Goal: Navigation & Orientation: Find specific page/section

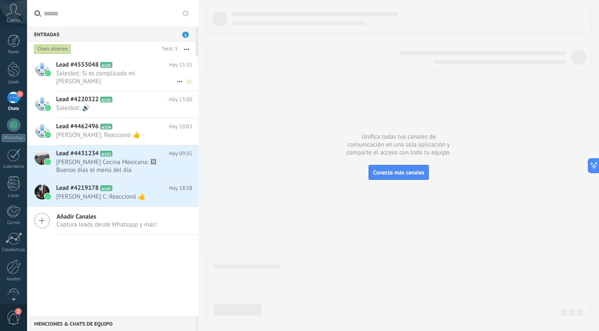
click at [103, 76] on span "Salesbot: Si es complicado mi [PERSON_NAME]" at bounding box center [116, 77] width 120 height 16
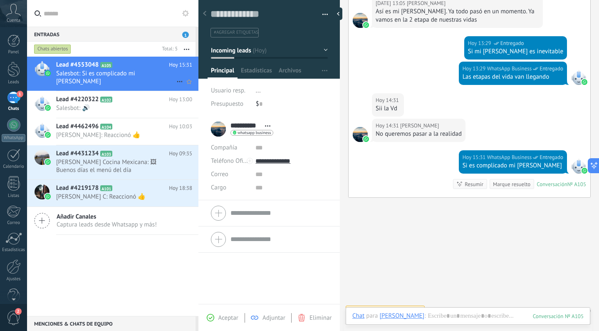
scroll to position [12, 0]
click at [325, 69] on button "button" at bounding box center [325, 71] width 12 height 16
click at [312, 88] on span "Configurar" at bounding box center [313, 87] width 27 height 17
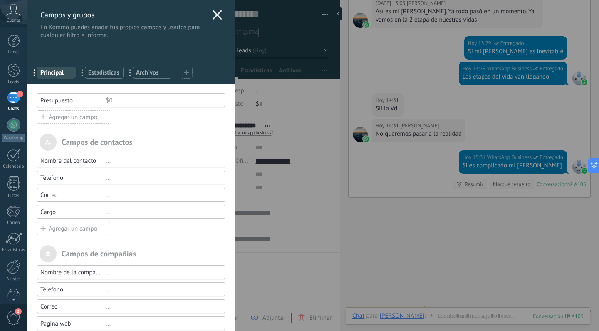
scroll to position [0, 0]
click at [215, 18] on icon at bounding box center [217, 15] width 10 height 10
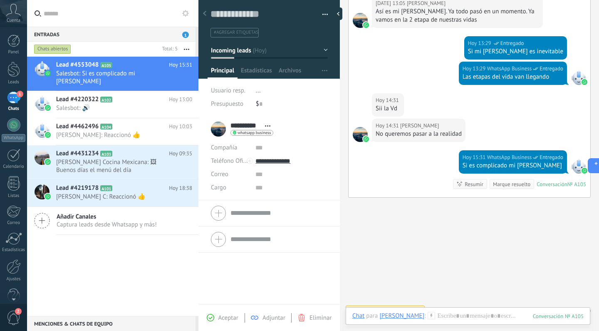
click at [411, 215] on div "Buscar Carga más [DATE] [DATE] Creación: 2 eventos Expandir [DATE] 12:52 [PERSO…" at bounding box center [469, 10] width 259 height 666
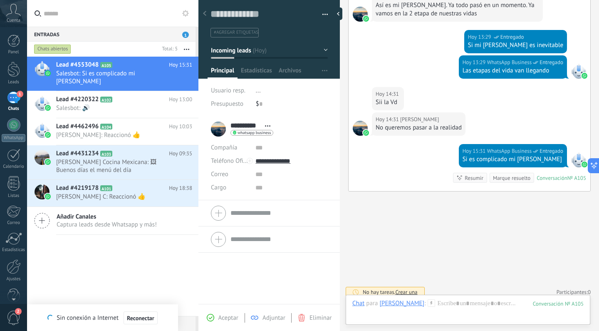
scroll to position [327, 0]
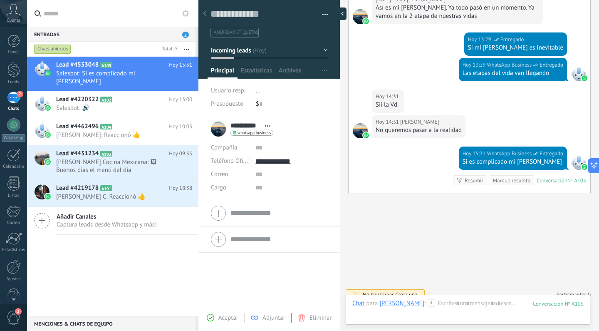
click at [342, 15] on div at bounding box center [340, 13] width 12 height 12
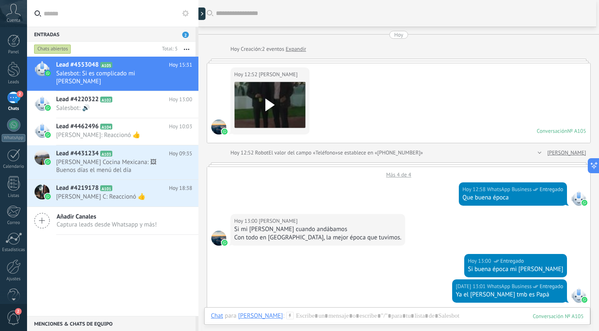
scroll to position [0, 0]
click at [273, 71] on span "[PERSON_NAME]" at bounding box center [278, 74] width 39 height 8
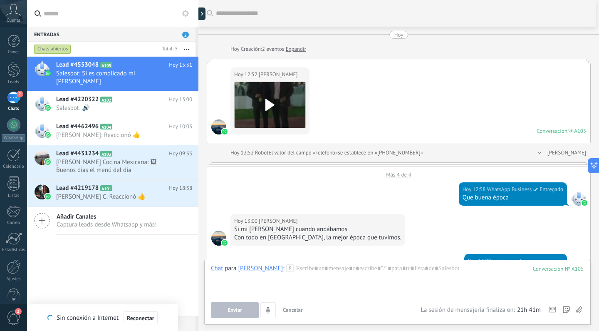
click at [470, 231] on div "[DATE] 13:00 [PERSON_NAME] Si mi [PERSON_NAME] cuando andábamos Con todo en [GE…" at bounding box center [398, 234] width 383 height 40
click at [292, 199] on div "[DATE] 12:58 WhatsApp Business Entregado Que buena época" at bounding box center [398, 196] width 383 height 36
click at [291, 223] on div "[DATE] 13:00 [PERSON_NAME]" at bounding box center [317, 221] width 167 height 8
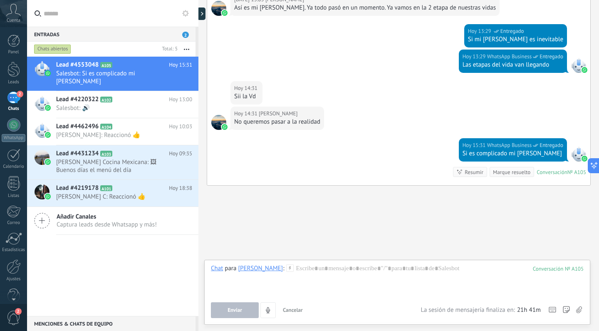
scroll to position [318, 0]
click at [19, 98] on div "2" at bounding box center [13, 98] width 13 height 12
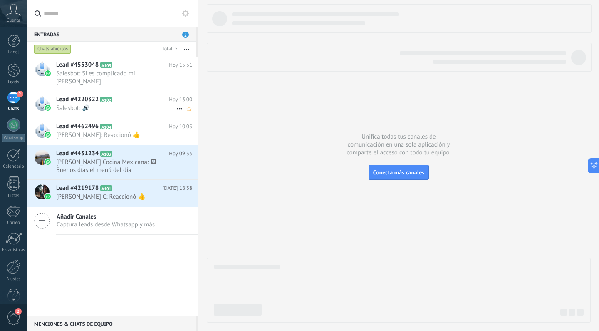
click at [60, 104] on span "Salesbot: 🔊" at bounding box center [116, 108] width 120 height 8
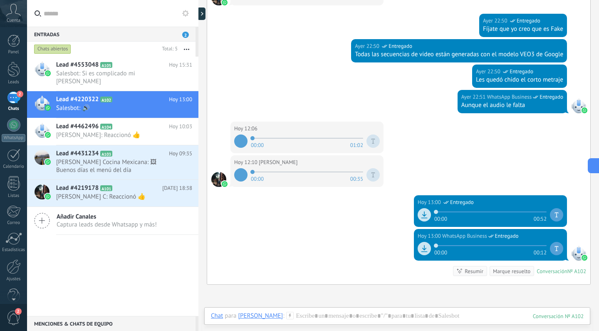
scroll to position [528, 0]
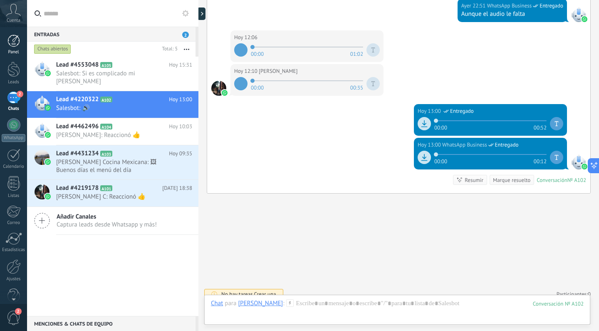
click at [12, 53] on div "Panel" at bounding box center [14, 52] width 24 height 5
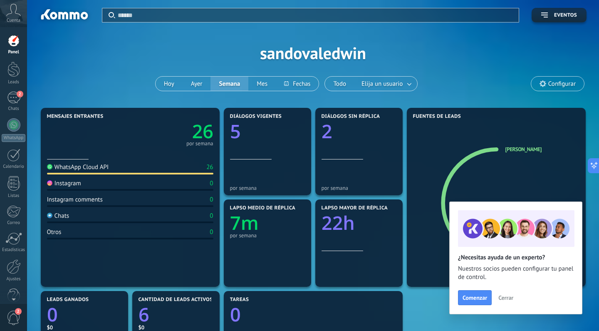
click at [505, 299] on span "Cerrar" at bounding box center [505, 298] width 15 height 6
